Goal: Task Accomplishment & Management: Manage account settings

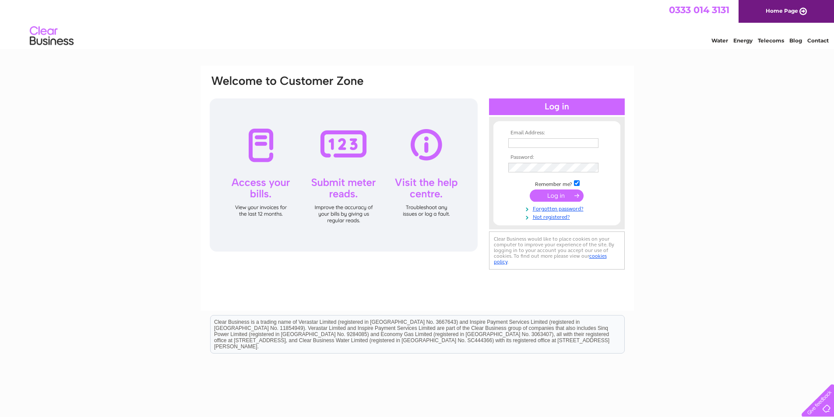
type input "info@bonsall.derbyshire.sch.uk"
click at [547, 193] on input "submit" at bounding box center [557, 196] width 54 height 12
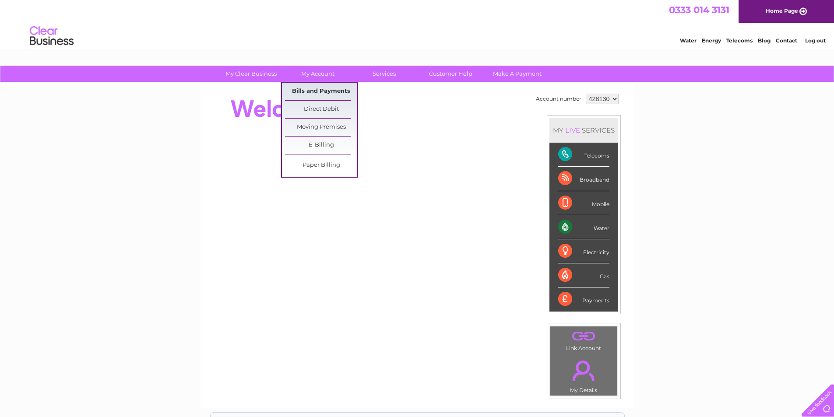
click at [317, 91] on link "Bills and Payments" at bounding box center [321, 92] width 72 height 18
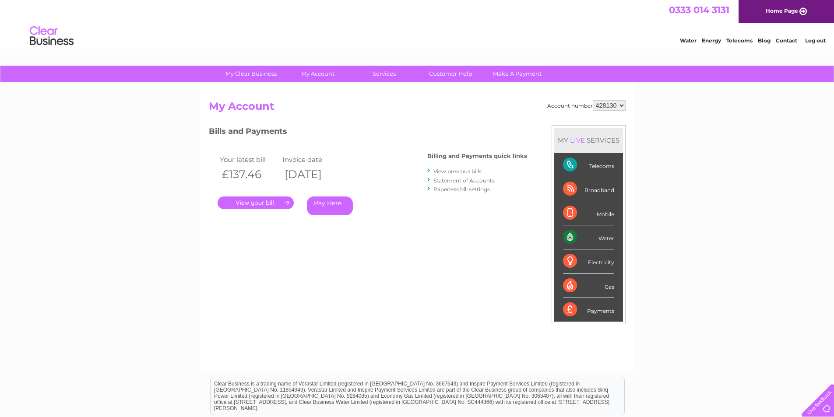
click at [271, 201] on link "." at bounding box center [256, 203] width 76 height 13
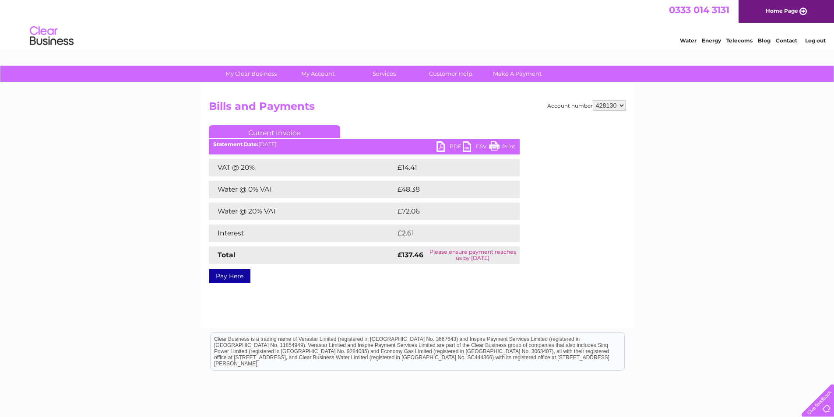
click at [450, 146] on link "PDF" at bounding box center [450, 147] width 26 height 13
